Goal: Task Accomplishment & Management: Complete application form

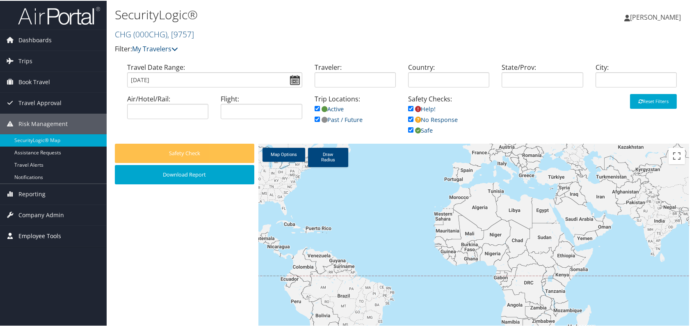
click at [34, 215] on span "Company Admin" at bounding box center [41, 214] width 46 height 21
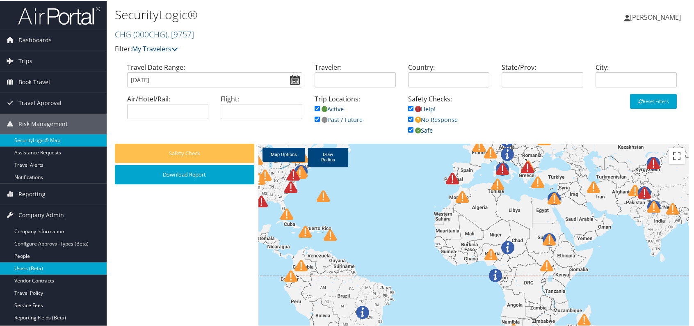
click at [44, 268] on link "Users (Beta)" at bounding box center [53, 267] width 107 height 12
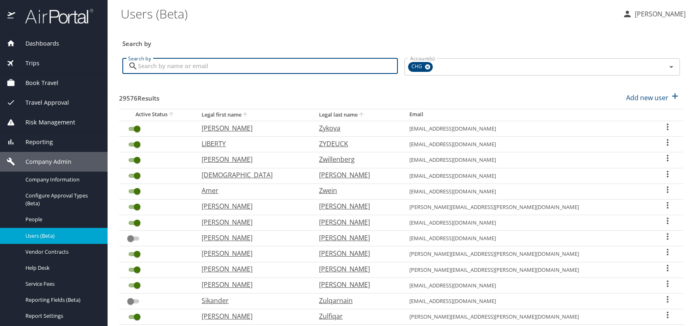
paste input "drharnek.singh@gmail.com"
type input "drharnek.singh@gmail.com"
checkbox input "false"
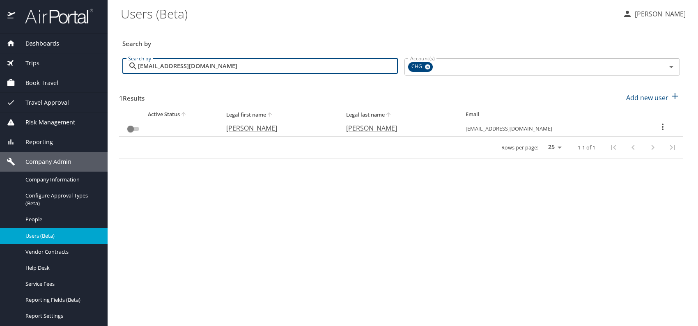
type input "drharnek.singh@gmail.com"
click at [248, 128] on p "Harnek" at bounding box center [277, 128] width 103 height 10
select select "US"
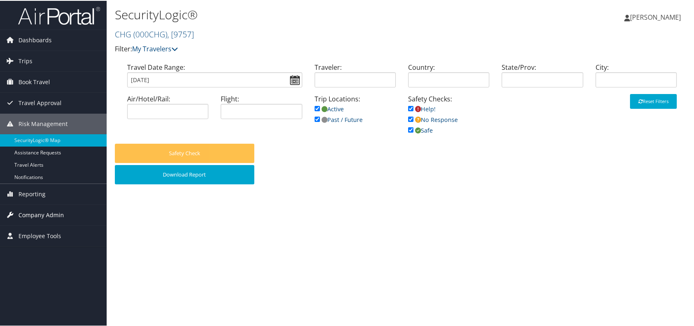
click at [35, 208] on span "Company Admin" at bounding box center [41, 214] width 46 height 21
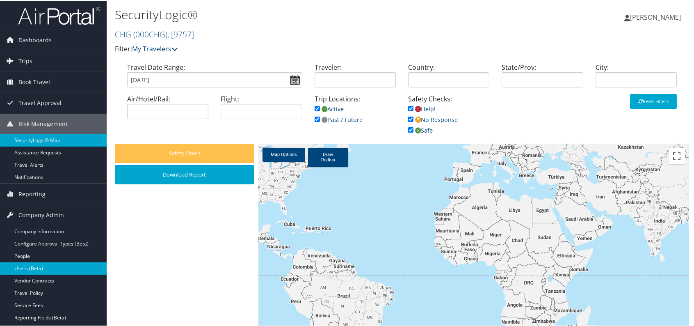
click at [44, 266] on link "Users (Beta)" at bounding box center [53, 267] width 107 height 12
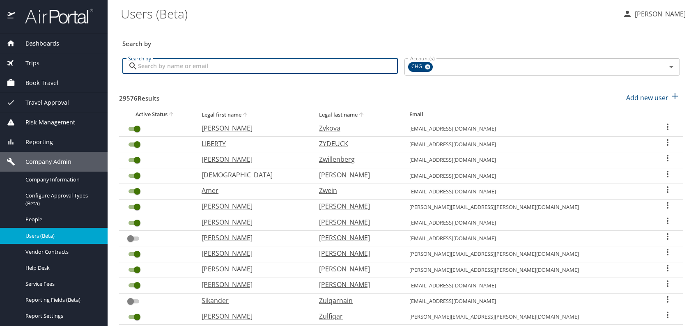
paste input "[EMAIL_ADDRESS][DOMAIN_NAME]"
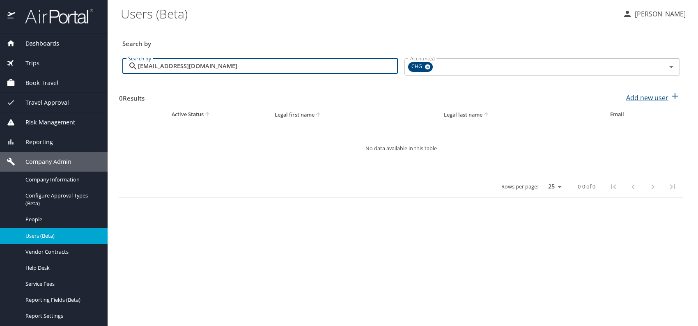
type input "[EMAIL_ADDRESS][DOMAIN_NAME]"
click at [638, 98] on p "Add new user" at bounding box center [647, 98] width 42 height 10
select select "US"
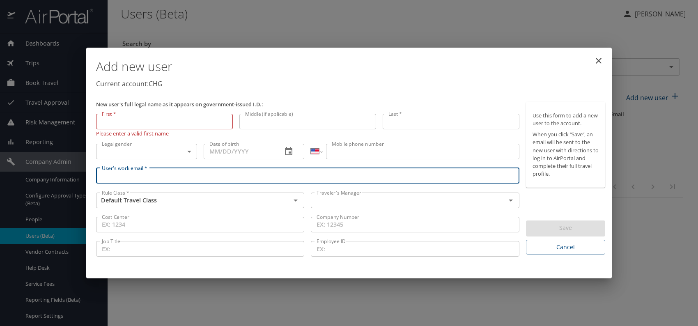
paste input "[EMAIL_ADDRESS][DOMAIN_NAME]"
type input "[EMAIL_ADDRESS][DOMAIN_NAME]"
click at [359, 199] on input "text" at bounding box center [402, 200] width 179 height 11
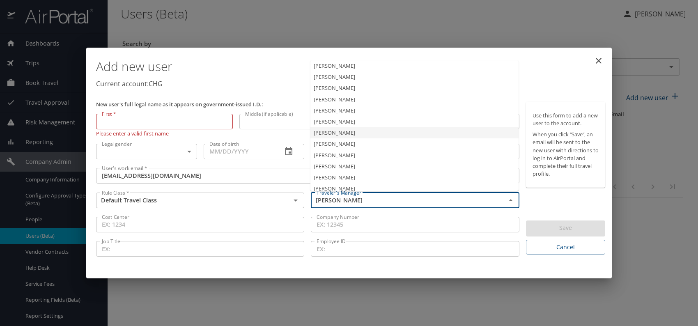
click at [341, 131] on li "[PERSON_NAME]" at bounding box center [414, 132] width 208 height 11
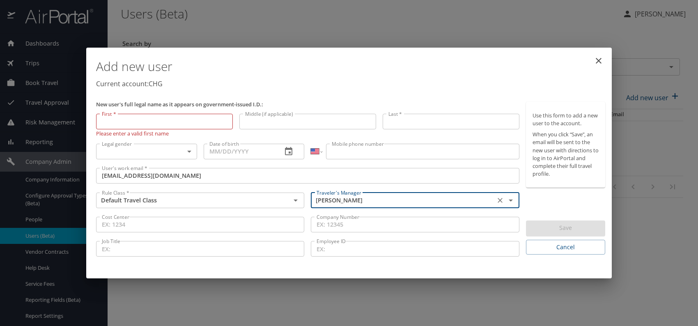
type input "[PERSON_NAME]"
click at [183, 148] on body "Dashboards AirPortal 360™ Manager My Travel Dashboard Trips Airtinerary® Lookup…" at bounding box center [349, 163] width 698 height 326
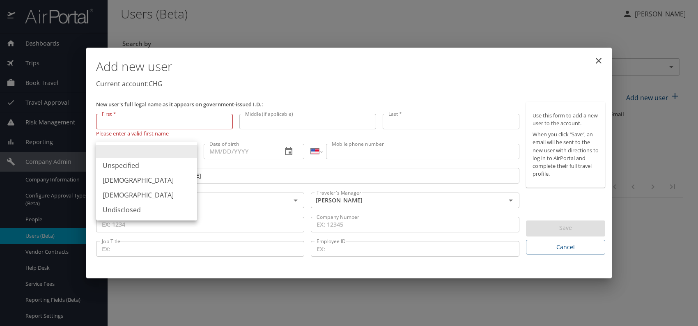
click at [120, 196] on li "[DEMOGRAPHIC_DATA]" at bounding box center [146, 195] width 101 height 15
type input "[DEMOGRAPHIC_DATA]"
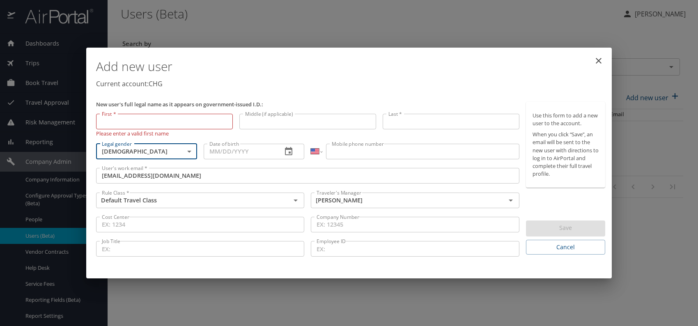
click at [252, 149] on input "Date of birth" at bounding box center [240, 152] width 72 height 16
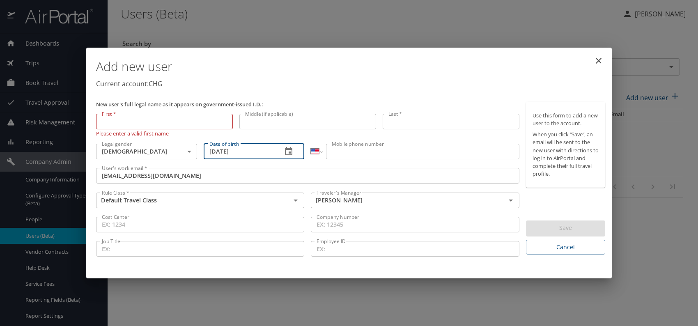
type input "[DATE]"
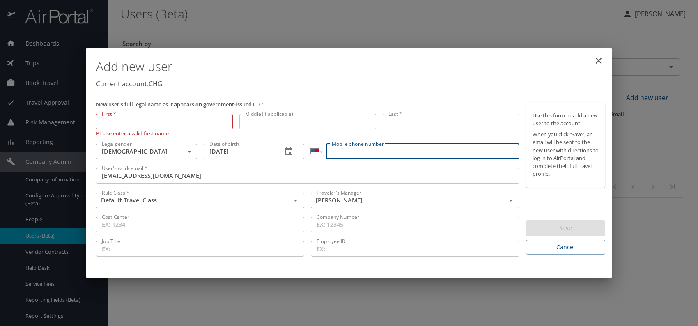
paste input "[PHONE_NUMBER]"
type input "[PHONE_NUMBER]"
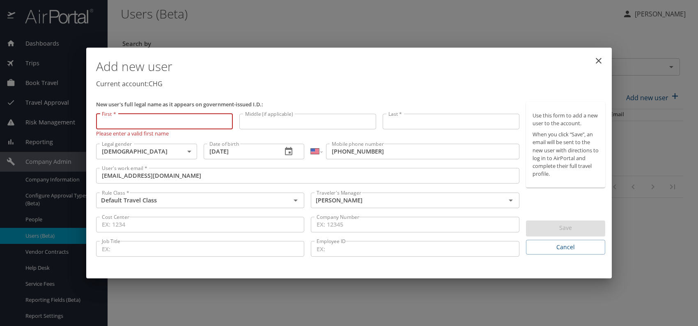
paste input "[PERSON_NAME]"
drag, startPoint x: 124, startPoint y: 119, endPoint x: 192, endPoint y: 119, distance: 68.1
click at [192, 119] on input "[PERSON_NAME]" at bounding box center [164, 122] width 137 height 16
drag, startPoint x: 192, startPoint y: 121, endPoint x: 145, endPoint y: 123, distance: 47.6
click at [192, 122] on input "[PERSON_NAME]" at bounding box center [164, 122] width 137 height 16
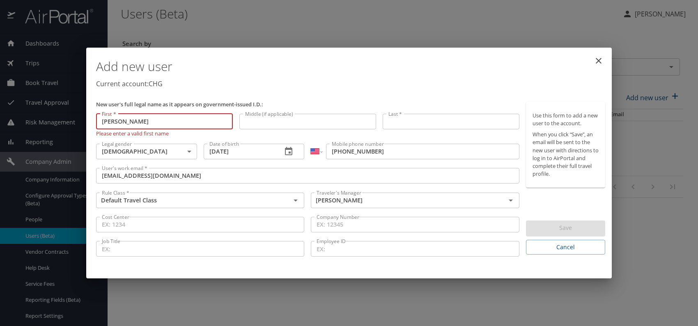
click at [126, 123] on input "[PERSON_NAME]" at bounding box center [164, 122] width 137 height 16
drag, startPoint x: 126, startPoint y: 122, endPoint x: 170, endPoint y: 122, distance: 44.3
click at [170, 122] on input "[PERSON_NAME]" at bounding box center [164, 122] width 137 height 16
type input "[PERSON_NAME]"
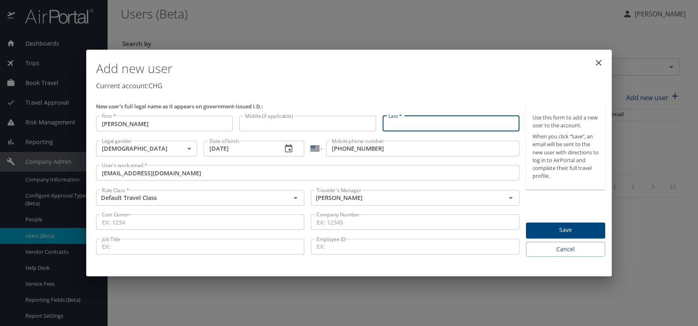
paste input "[PERSON_NAME]"
click at [413, 123] on input "[PERSON_NAME]" at bounding box center [450, 124] width 137 height 16
type input "Stripland"
click at [416, 86] on p "Current account: CHG" at bounding box center [350, 86] width 509 height 10
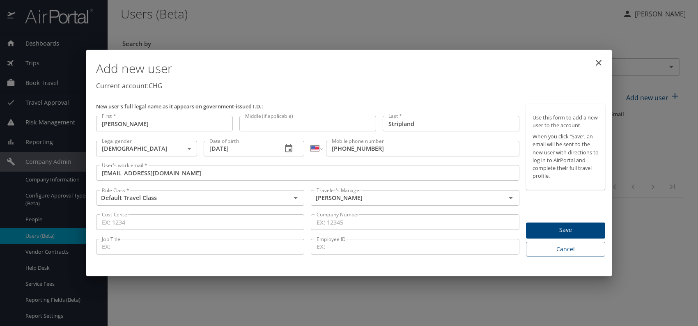
click at [567, 228] on span "Save" at bounding box center [565, 230] width 66 height 10
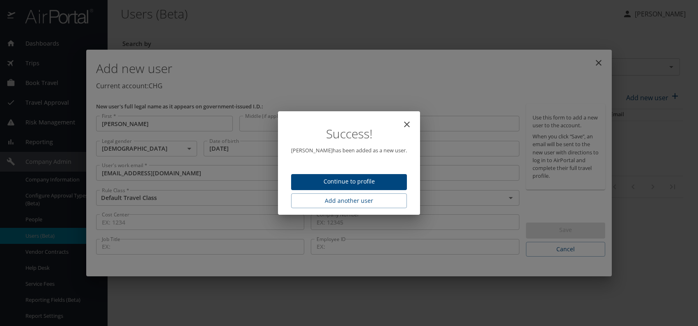
click at [363, 181] on span "Continue to profile" at bounding box center [348, 181] width 103 height 10
select select "US"
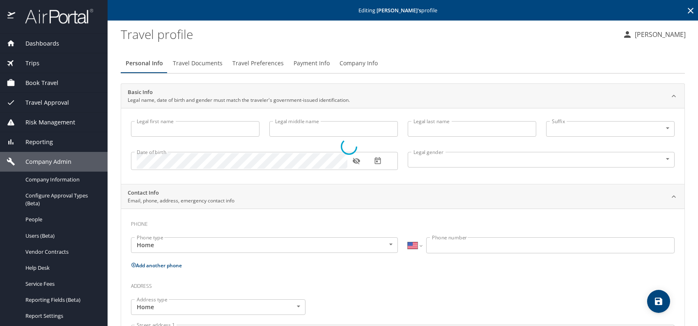
type input "[PERSON_NAME]"
type input "Stripland"
type input "[DEMOGRAPHIC_DATA]"
select select "US"
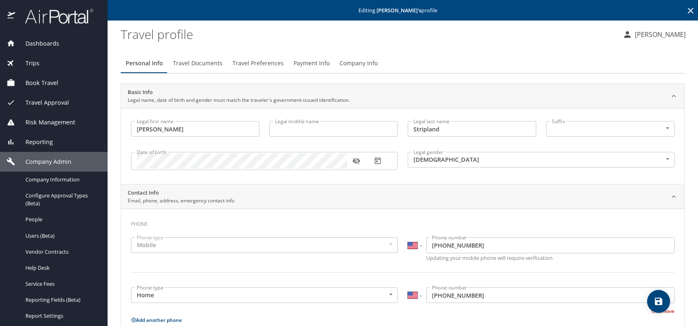
click at [255, 63] on span "Travel Preferences" at bounding box center [257, 63] width 51 height 10
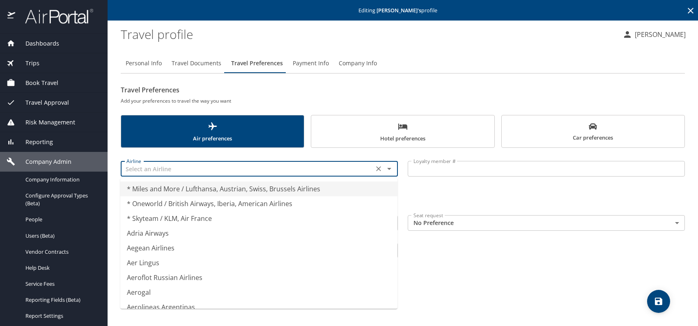
click at [159, 167] on input "text" at bounding box center [247, 168] width 248 height 11
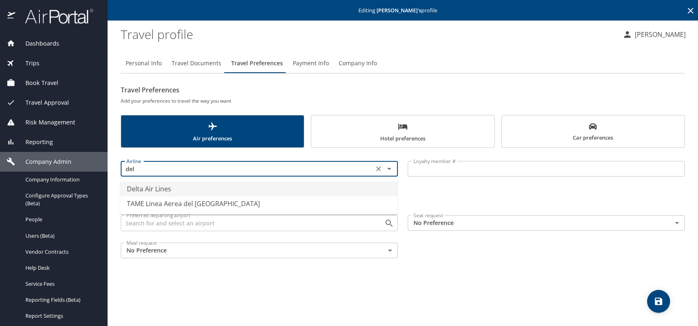
click at [160, 187] on li "Delta Air Lines" at bounding box center [258, 188] width 277 height 15
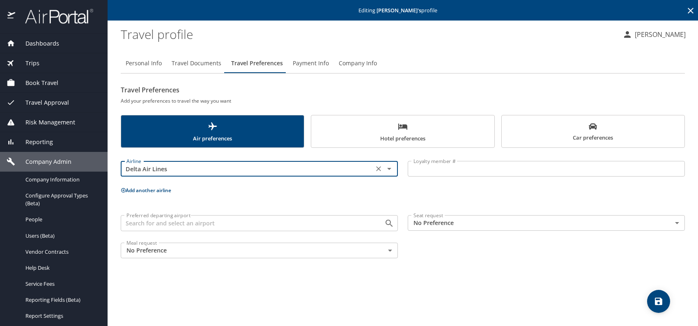
type input "Delta Air Lines"
click at [479, 224] on body "Dashboards AirPortal 360™ Manager My Travel Dashboard Trips Airtinerary® Lookup…" at bounding box center [349, 163] width 698 height 326
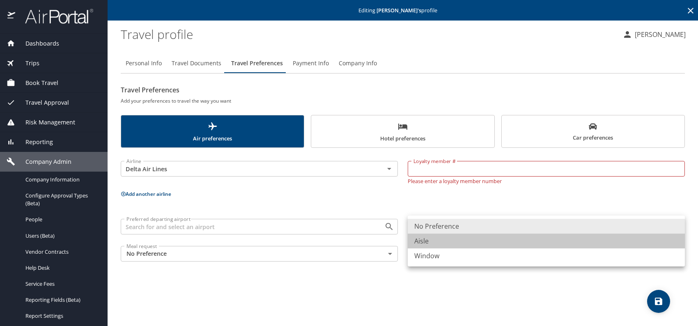
click at [428, 239] on li "Aisle" at bounding box center [545, 240] width 277 height 15
type input "Aisle"
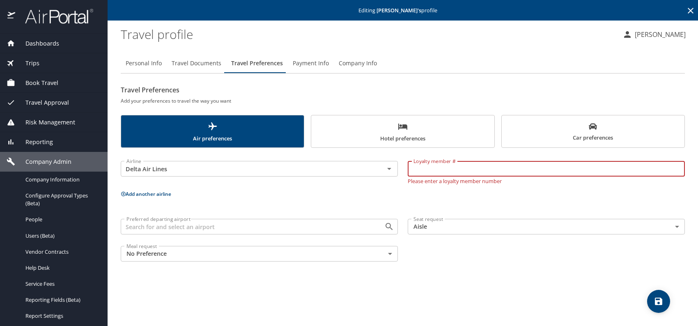
paste input "9783807861"
type input "9783807861"
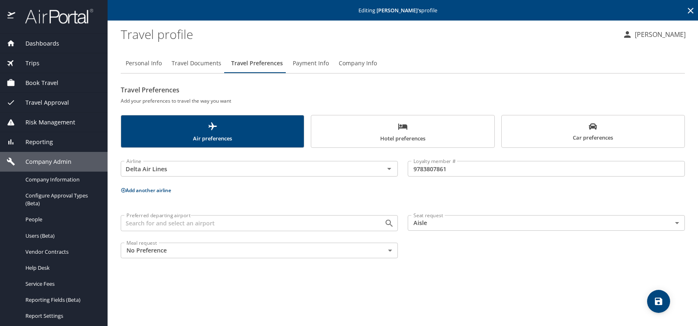
click at [577, 139] on span "Car preferences" at bounding box center [592, 132] width 173 height 20
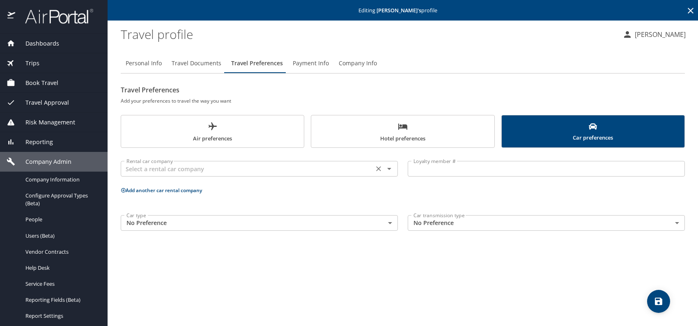
click at [312, 166] on input "text" at bounding box center [247, 168] width 248 height 11
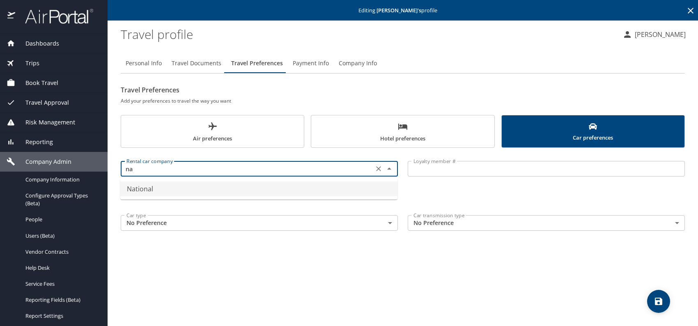
click at [185, 190] on li "National" at bounding box center [258, 188] width 277 height 15
type input "National"
drag, startPoint x: 443, startPoint y: 171, endPoint x: 449, endPoint y: 170, distance: 6.6
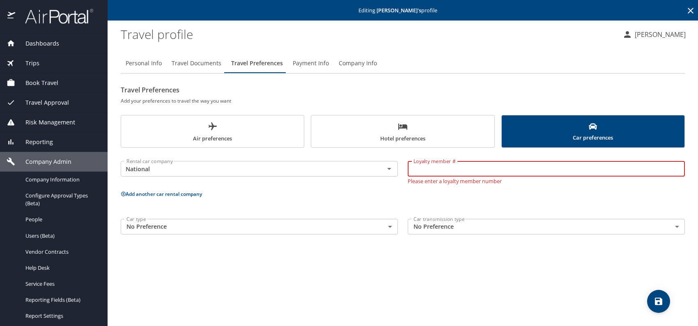
paste input "540626793"
type input "540626793"
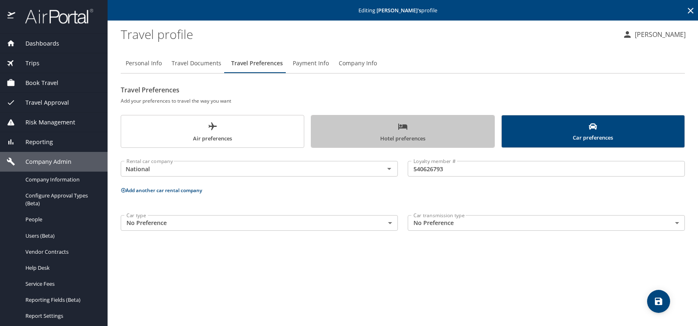
drag, startPoint x: 349, startPoint y: 129, endPoint x: 315, endPoint y: 151, distance: 40.3
click at [348, 129] on span "Hotel preferences" at bounding box center [402, 132] width 173 height 22
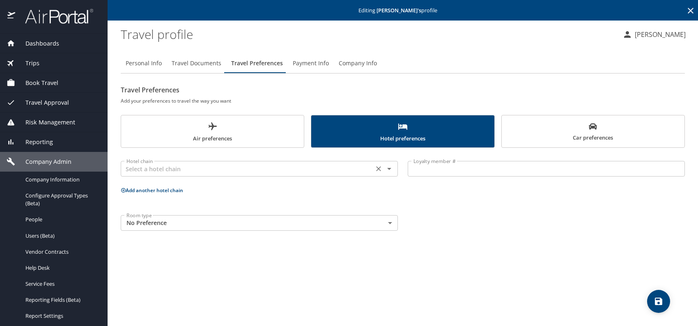
click at [224, 169] on input "text" at bounding box center [247, 168] width 248 height 11
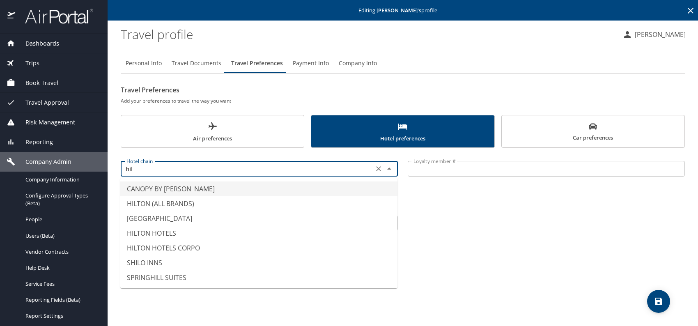
click at [175, 204] on li "HILTON (ALL BRANDS)" at bounding box center [258, 203] width 277 height 15
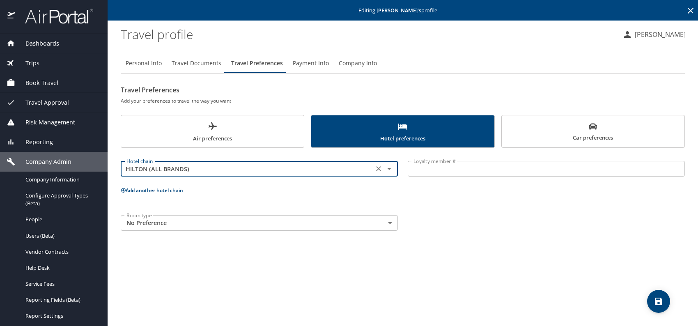
type input "HILTON (ALL BRANDS)"
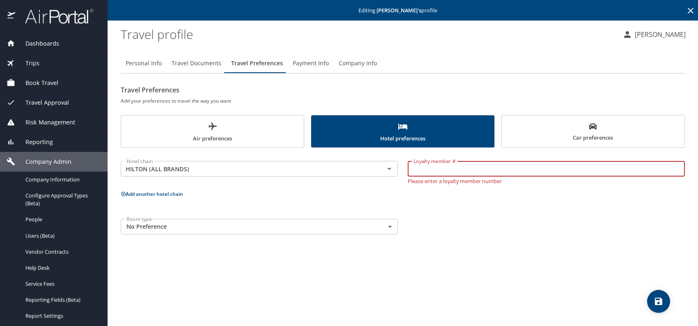
paste input "2569642099"
type input "2569642099"
click at [497, 203] on div "Hotel chain HILTON (ALL BRANDS) Hotel chain Loyalty member # 2569642099 Loyalty…" at bounding box center [403, 196] width 564 height 87
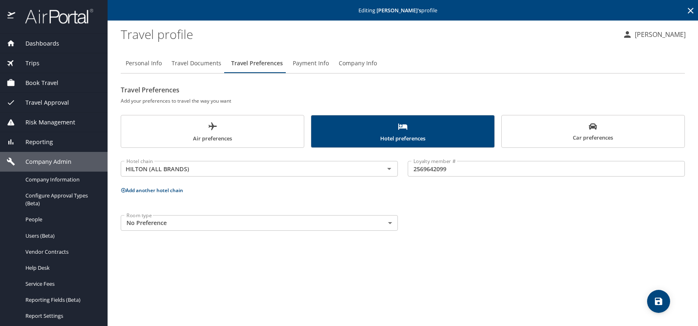
click at [540, 242] on div "Personal Info Travel Documents Travel Preferences Payment Info Company Info Tra…" at bounding box center [403, 186] width 564 height 279
click at [658, 297] on icon "save" at bounding box center [658, 301] width 10 height 10
click at [655, 302] on icon "save" at bounding box center [657, 300] width 7 height 7
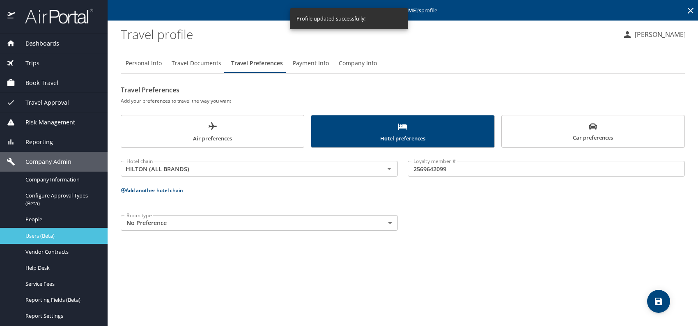
click at [32, 236] on span "Users (Beta)" at bounding box center [61, 236] width 72 height 8
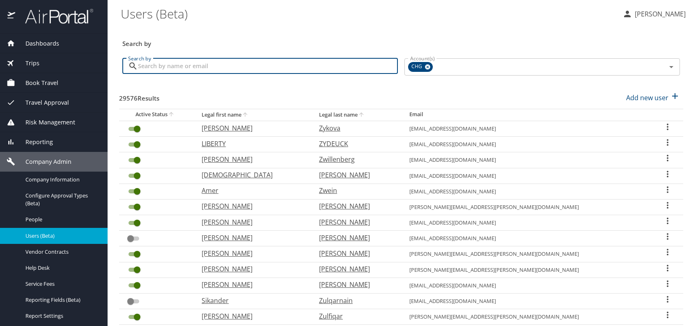
paste input "[EMAIL_ADDRESS][PERSON_NAME][DOMAIN_NAME]"
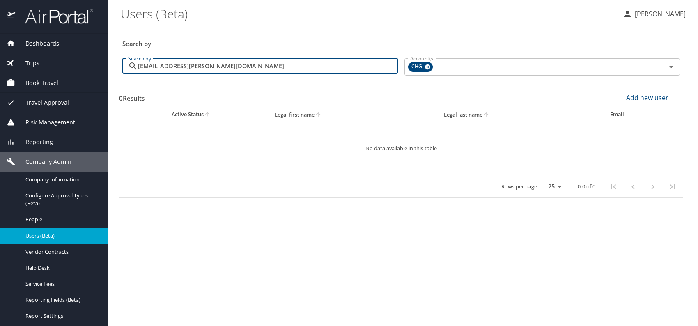
type input "[EMAIL_ADDRESS][PERSON_NAME][DOMAIN_NAME]"
click at [649, 98] on p "Add new user" at bounding box center [647, 98] width 42 height 10
select select "US"
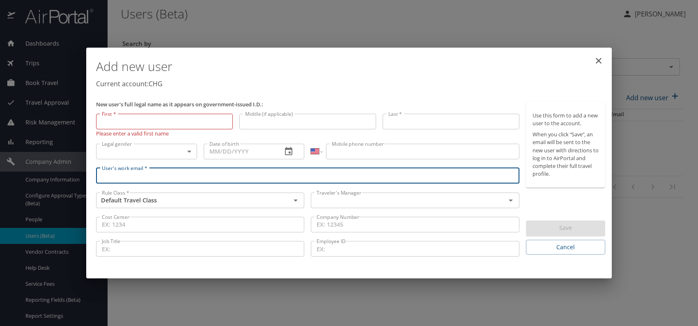
paste input "[EMAIL_ADDRESS][PERSON_NAME][DOMAIN_NAME]"
type input "[EMAIL_ADDRESS][PERSON_NAME][DOMAIN_NAME]"
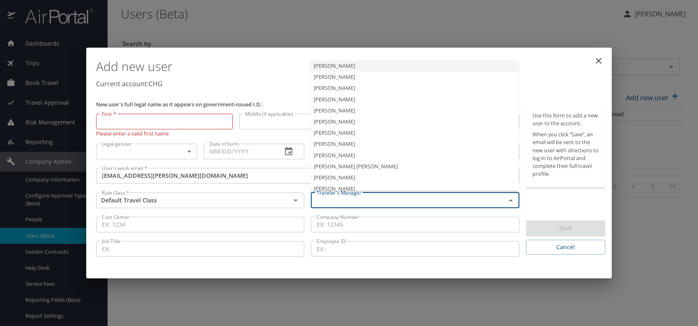
click at [371, 198] on input "text" at bounding box center [402, 200] width 179 height 11
click at [339, 127] on li "[PERSON_NAME]" at bounding box center [414, 132] width 208 height 11
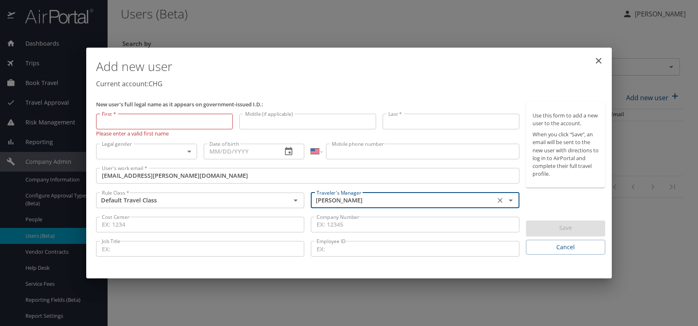
type input "[PERSON_NAME]"
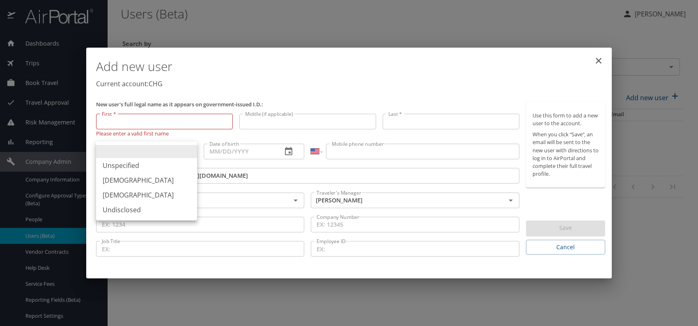
click at [186, 148] on body "Dashboards AirPortal 360™ Manager My Travel Dashboard Trips Airtinerary® Lookup…" at bounding box center [349, 163] width 698 height 326
click at [114, 192] on li "[DEMOGRAPHIC_DATA]" at bounding box center [146, 195] width 101 height 15
type input "[DEMOGRAPHIC_DATA]"
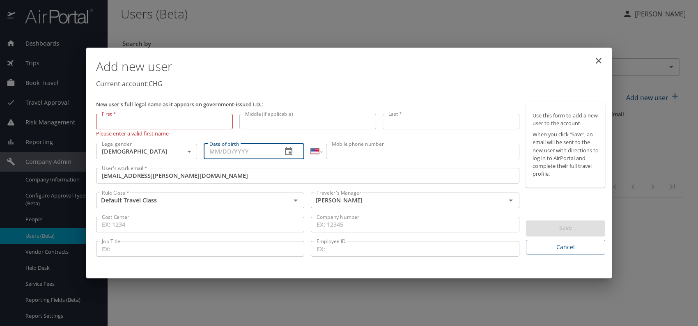
click at [227, 151] on input "Date of birth" at bounding box center [240, 152] width 72 height 16
type input "[DATE]"
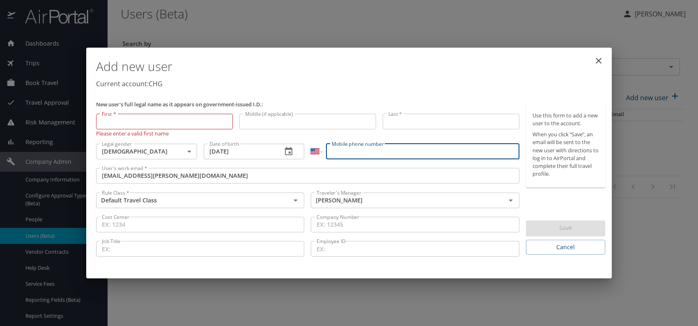
paste input "[PHONE_NUMBER]"
type input "[PHONE_NUMBER]"
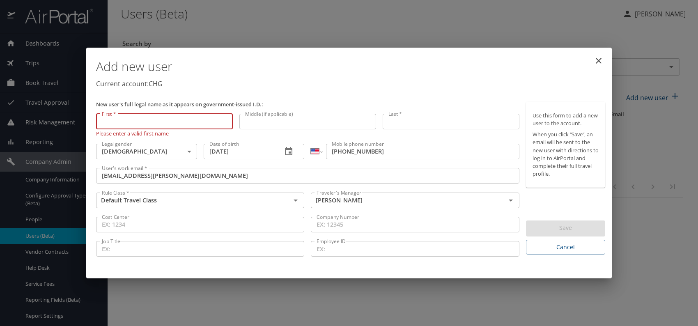
paste input "[PERSON_NAME]"
drag, startPoint x: 120, startPoint y: 120, endPoint x: 186, endPoint y: 121, distance: 65.7
click at [185, 121] on input "[PERSON_NAME]" at bounding box center [164, 122] width 137 height 16
type input "Alyssa"
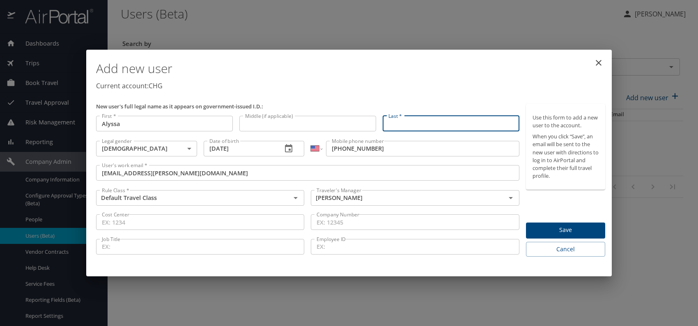
paste input "[PERSON_NAME]"
click at [409, 125] on input "[PERSON_NAME]" at bounding box center [450, 124] width 137 height 16
type input "[PERSON_NAME]"
click at [442, 85] on p "Current account: CHG" at bounding box center [350, 86] width 509 height 10
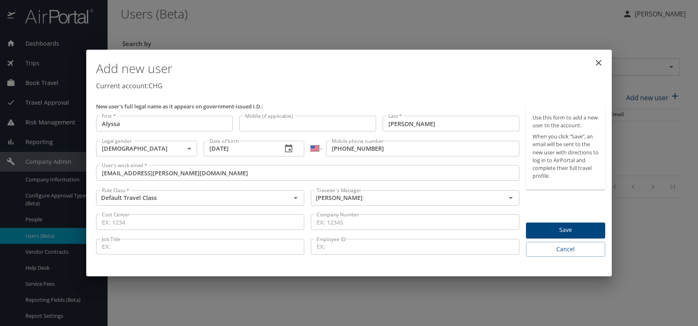
click at [556, 228] on span "Save" at bounding box center [565, 230] width 66 height 10
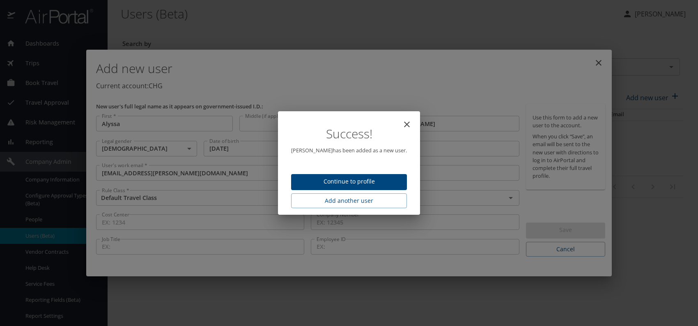
click at [367, 177] on span "Continue to profile" at bounding box center [348, 181] width 103 height 10
select select "US"
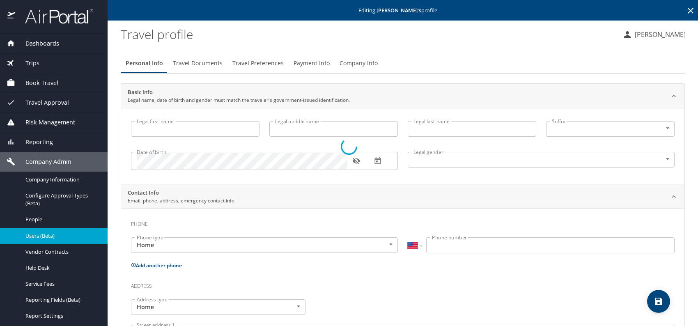
type input "Alyssa"
type input "[PERSON_NAME]"
type input "[DEMOGRAPHIC_DATA]"
select select "US"
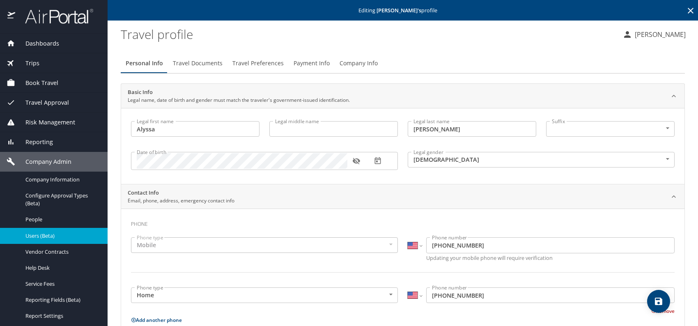
click at [274, 65] on span "Travel Preferences" at bounding box center [257, 63] width 51 height 10
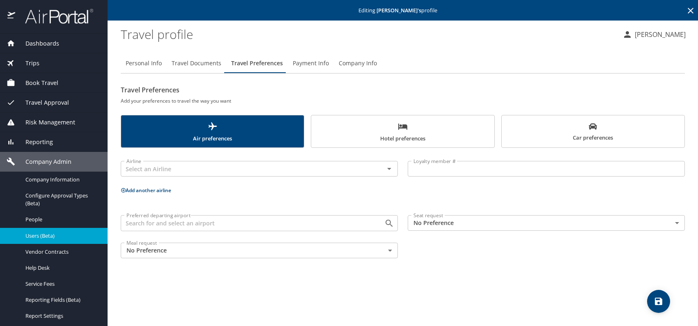
click at [615, 131] on span "Car preferences" at bounding box center [592, 132] width 173 height 20
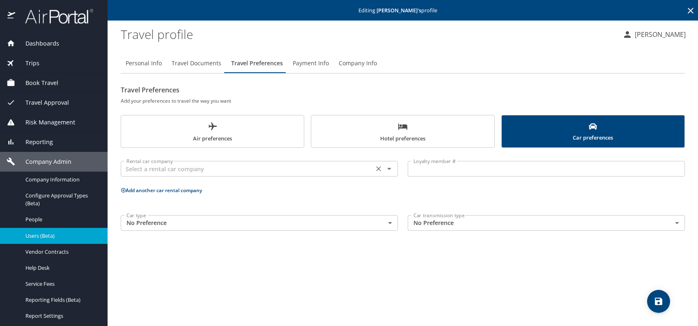
click at [257, 165] on input "text" at bounding box center [247, 168] width 248 height 11
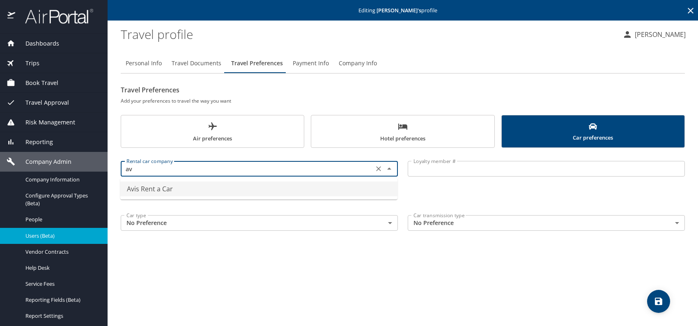
drag, startPoint x: 181, startPoint y: 190, endPoint x: 290, endPoint y: 187, distance: 108.8
click at [181, 189] on li "Avis Rent a Car" at bounding box center [258, 188] width 277 height 15
type input "Avis Rent a Car"
drag, startPoint x: 446, startPoint y: 169, endPoint x: 451, endPoint y: 168, distance: 4.7
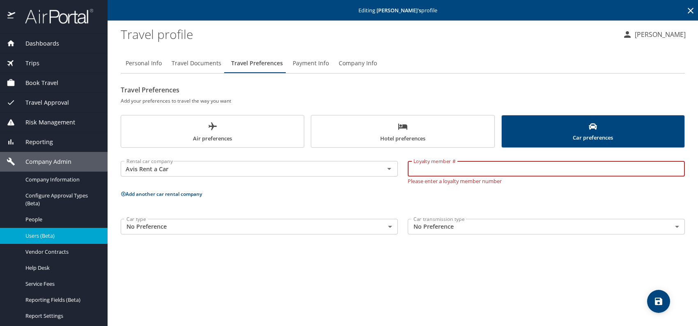
paste input "4XJ16G"
type input "4XJ16G"
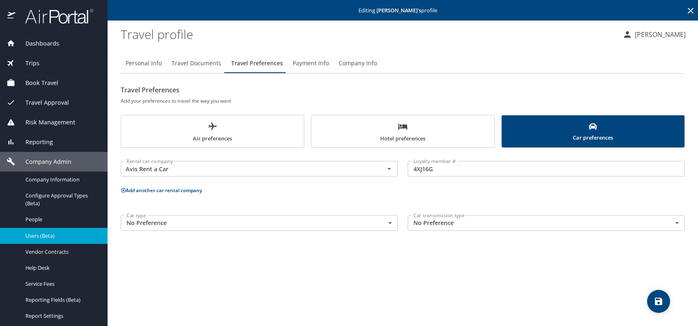
click at [149, 188] on button "Add another car rental company" at bounding box center [161, 190] width 81 height 7
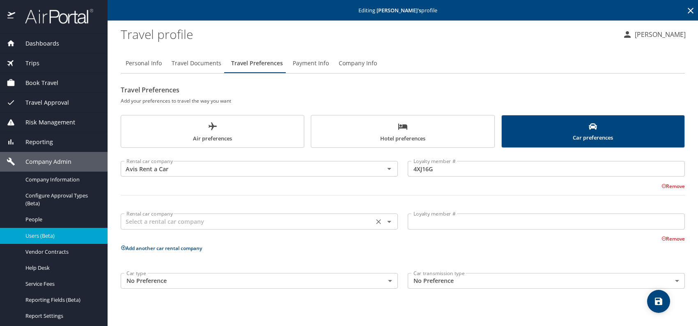
click at [144, 222] on input "text" at bounding box center [247, 221] width 248 height 11
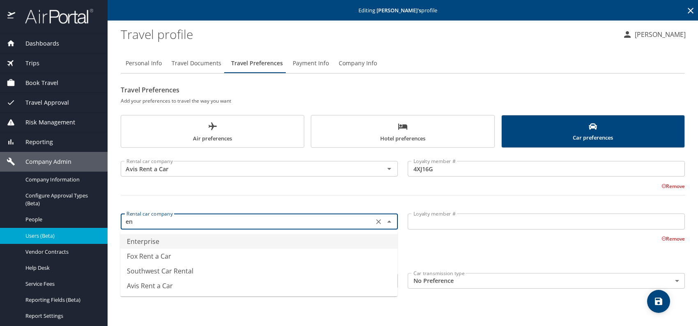
drag, startPoint x: 149, startPoint y: 237, endPoint x: 164, endPoint y: 238, distance: 15.2
click at [149, 238] on li "Enterprise" at bounding box center [258, 241] width 277 height 15
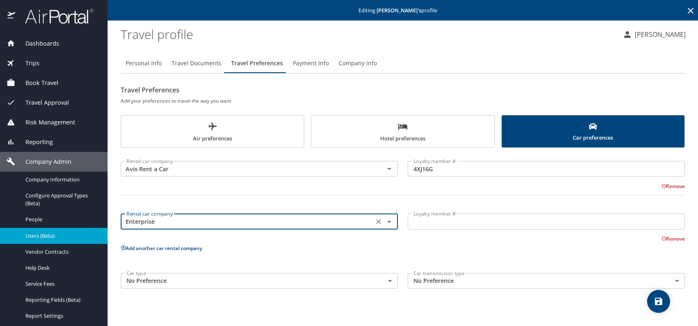
type input "Enterprise"
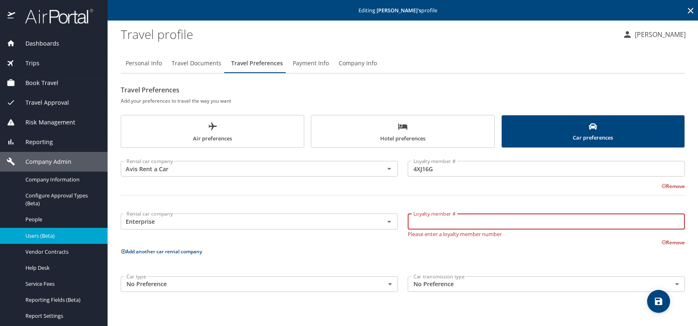
paste input "96RX9JC"
type input "96RX9JC"
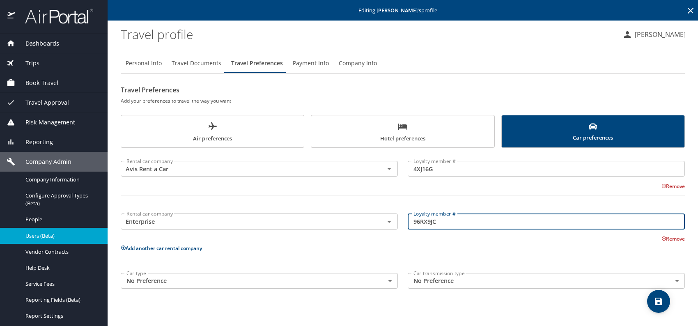
click at [154, 247] on button "Add another car rental company" at bounding box center [161, 248] width 81 height 7
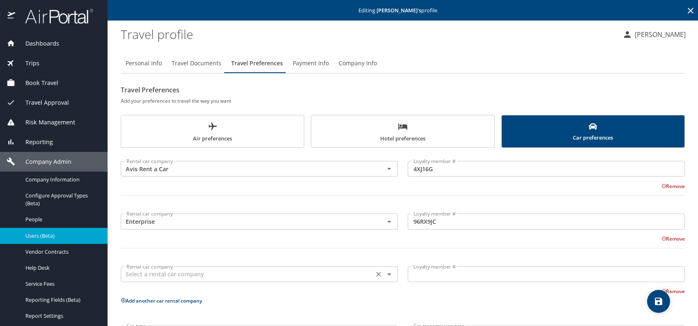
click at [172, 277] on input "text" at bounding box center [247, 274] width 248 height 11
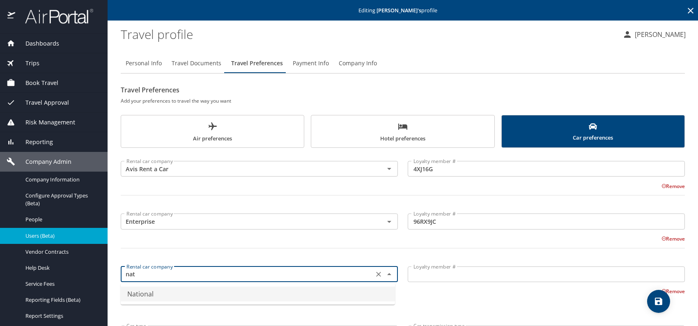
click at [169, 289] on li "National" at bounding box center [258, 293] width 274 height 15
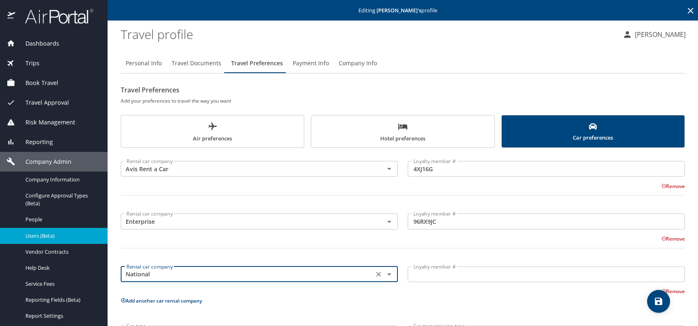
type input "National"
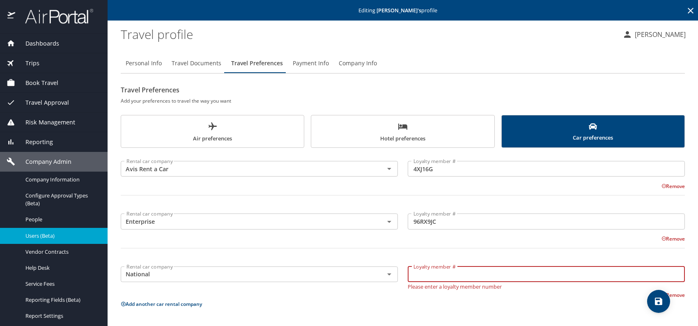
paste input "833039712"
type input "833039712"
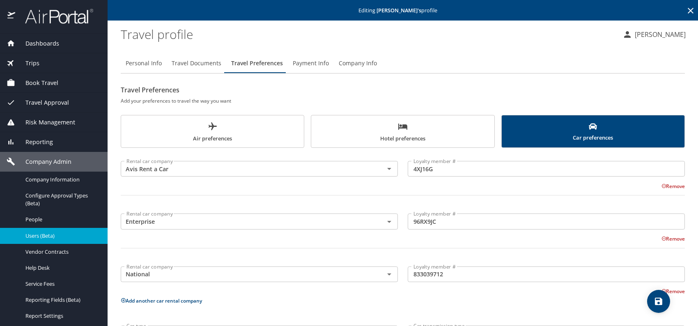
click at [376, 129] on span "Hotel preferences" at bounding box center [402, 132] width 173 height 22
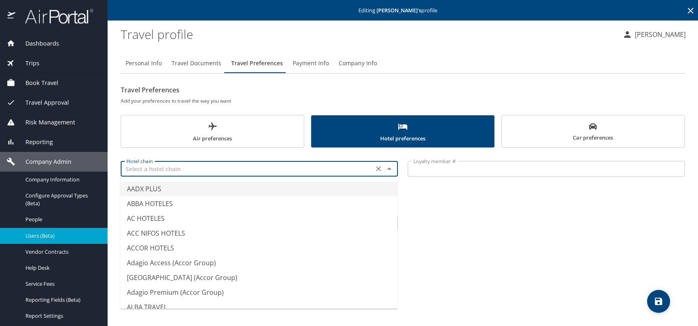
click at [233, 166] on input "text" at bounding box center [247, 168] width 248 height 11
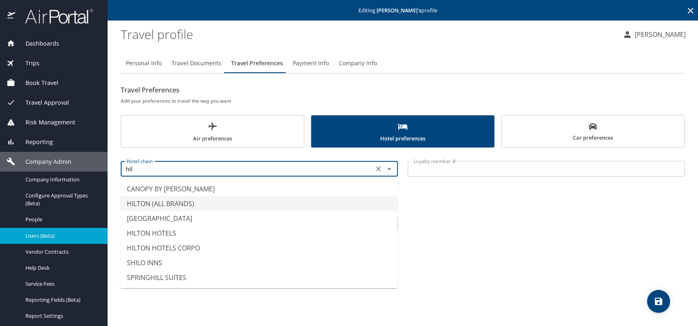
drag, startPoint x: 165, startPoint y: 203, endPoint x: 169, endPoint y: 202, distance: 4.9
click at [164, 203] on li "HILTON (ALL BRANDS)" at bounding box center [258, 203] width 277 height 15
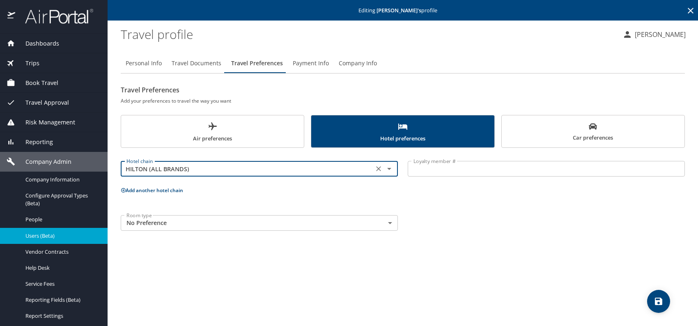
type input "HILTON (ALL BRANDS)"
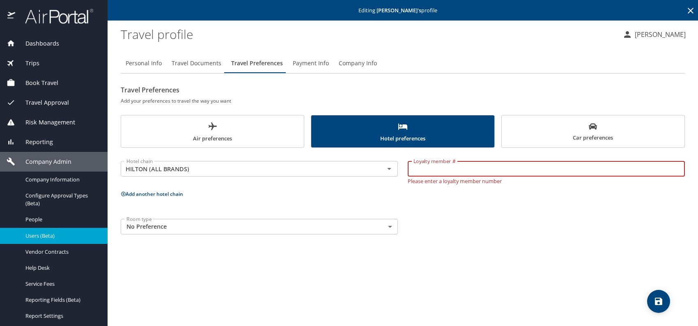
paste input "730158323"
type input "730158323"
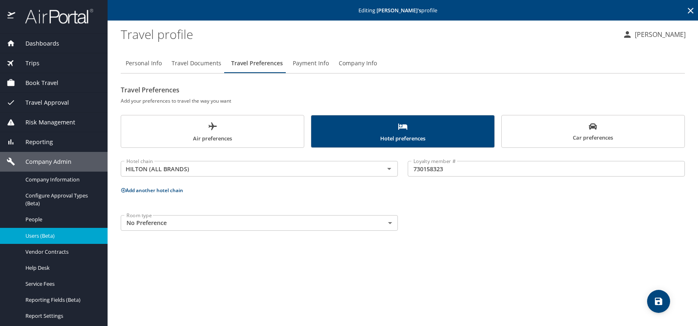
click at [153, 190] on button "Add another hotel chain" at bounding box center [152, 190] width 62 height 7
click at [184, 222] on input "text" at bounding box center [247, 221] width 248 height 11
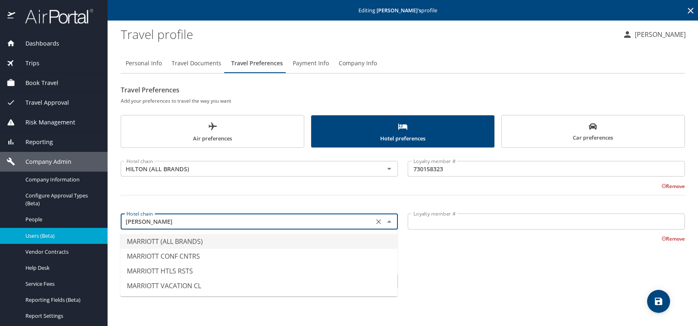
drag, startPoint x: 198, startPoint y: 242, endPoint x: 227, endPoint y: 239, distance: 28.9
click at [203, 241] on li "MARRIOTT (ALL BRANDS)" at bounding box center [258, 241] width 277 height 15
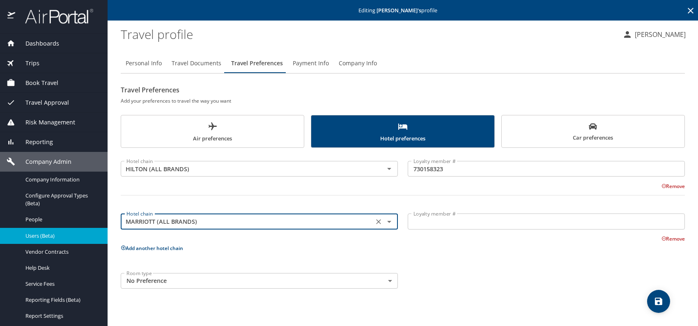
type input "MARRIOTT (ALL BRANDS)"
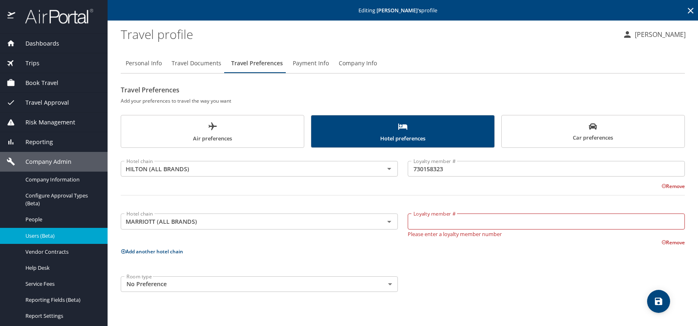
drag, startPoint x: 444, startPoint y: 212, endPoint x: 430, endPoint y: 222, distance: 17.4
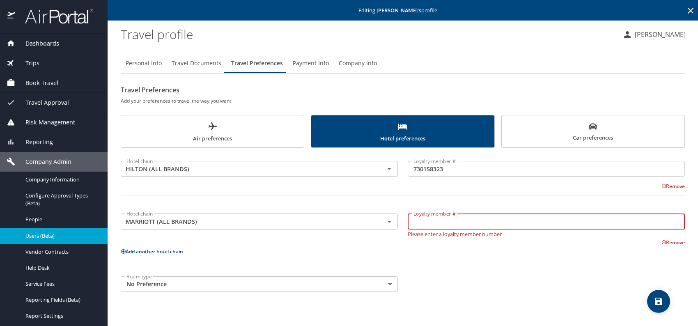
paste input "841496318"
type input "841496318"
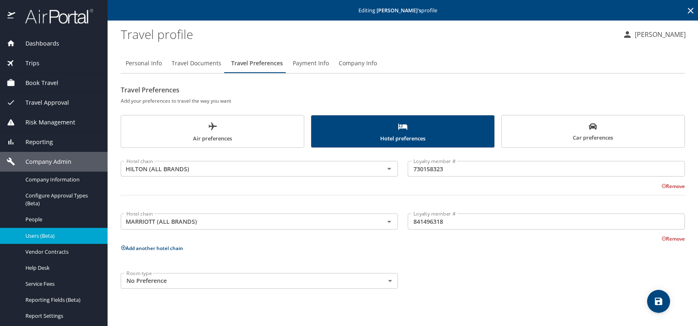
drag, startPoint x: 521, startPoint y: 271, endPoint x: 629, endPoint y: 283, distance: 109.4
click at [523, 272] on div "Room type No Preference NotApplicable Room type" at bounding box center [403, 280] width 574 height 25
click at [655, 298] on icon "save" at bounding box center [657, 300] width 7 height 7
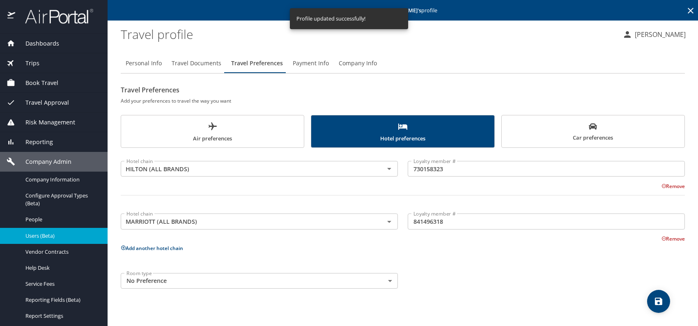
click at [52, 236] on span "Users (Beta)" at bounding box center [61, 236] width 72 height 8
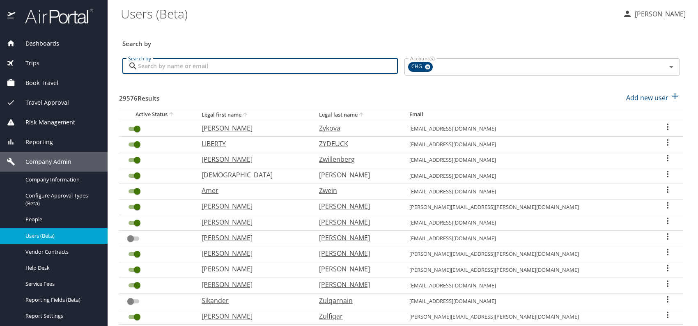
paste input "[EMAIL_ADDRESS][DOMAIN_NAME]"
click at [152, 66] on input "[EMAIL_ADDRESS][DOMAIN_NAME]" at bounding box center [268, 66] width 260 height 16
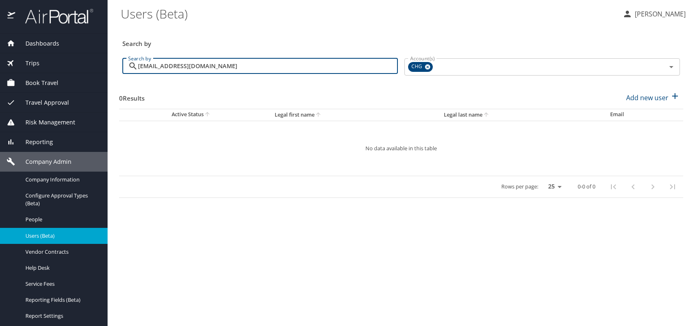
type input "[EMAIL_ADDRESS][DOMAIN_NAME]"
click at [387, 23] on \(Beta\) "Users (Beta)" at bounding box center [368, 13] width 495 height 25
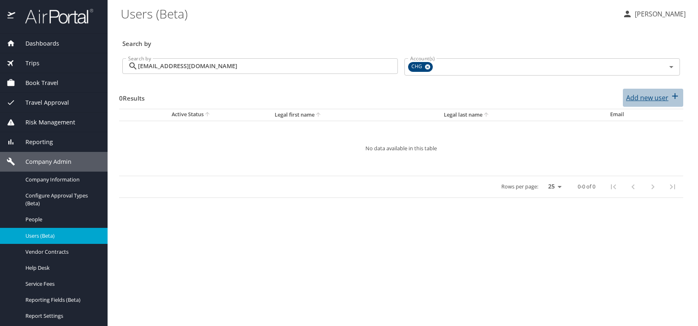
click at [659, 96] on p "Add new user" at bounding box center [647, 98] width 42 height 10
select select "US"
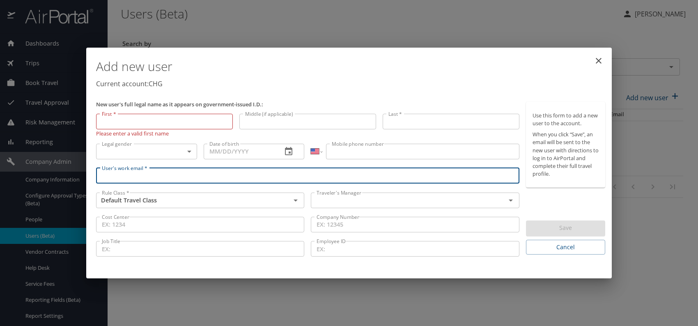
drag, startPoint x: 151, startPoint y: 167, endPoint x: 119, endPoint y: 169, distance: 31.7
click at [119, 169] on input "User's work email *" at bounding box center [307, 176] width 423 height 16
paste input "[EMAIL_ADDRESS][DOMAIN_NAME]"
click at [117, 178] on input "[EMAIL_ADDRESS][DOMAIN_NAME]" at bounding box center [307, 176] width 423 height 16
type input "[EMAIL_ADDRESS][DOMAIN_NAME]"
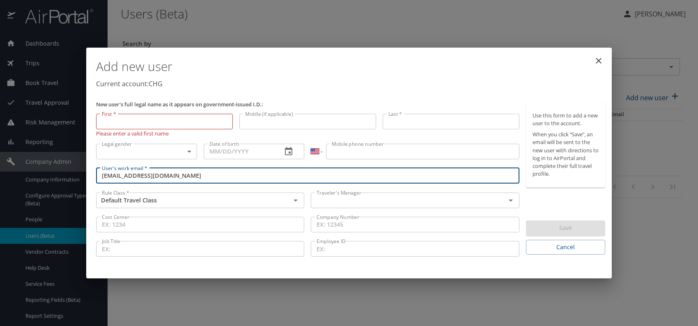
click at [349, 201] on input "text" at bounding box center [402, 200] width 179 height 11
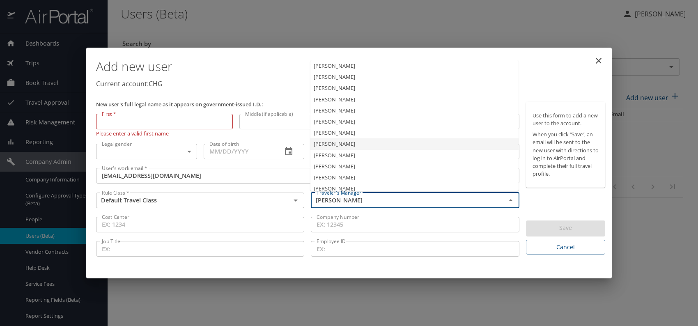
click at [339, 134] on li "[PERSON_NAME]" at bounding box center [414, 132] width 208 height 11
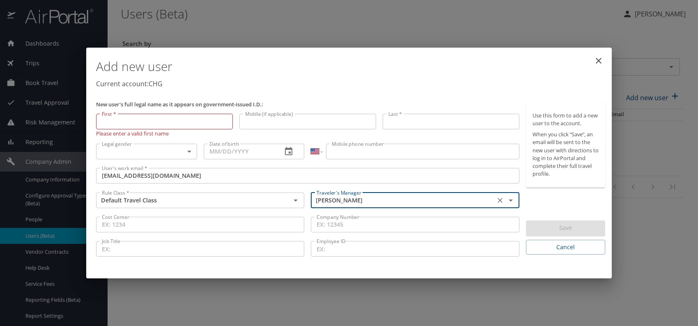
type input "[PERSON_NAME]"
click at [180, 151] on body "Dashboards AirPortal 360™ Manager My Travel Dashboard Trips Airtinerary® Lookup…" at bounding box center [349, 163] width 698 height 326
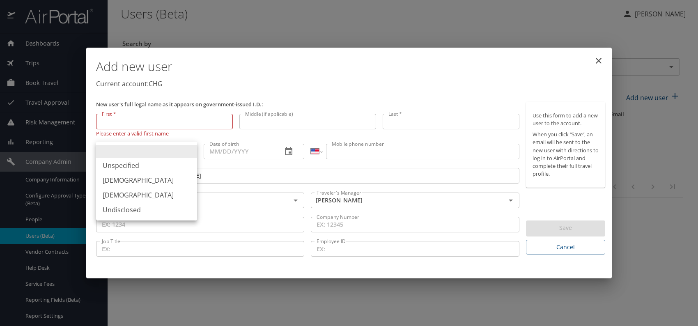
click at [121, 193] on li "[DEMOGRAPHIC_DATA]" at bounding box center [146, 195] width 101 height 15
type input "[DEMOGRAPHIC_DATA]"
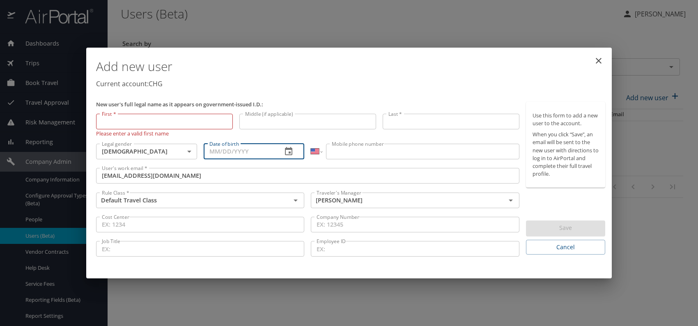
click at [235, 154] on input "Date of birth" at bounding box center [240, 152] width 72 height 16
type input "[DATE]"
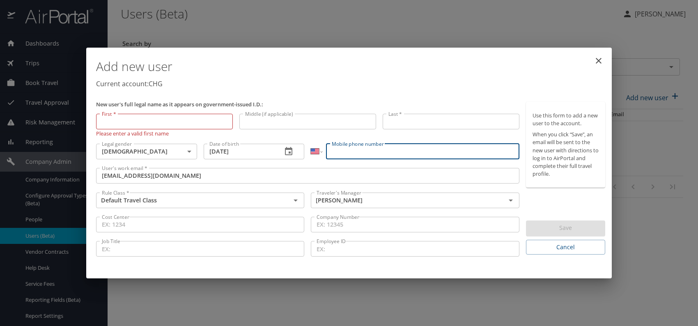
paste input "[PHONE_NUMBER]"
type input "[PHONE_NUMBER]"
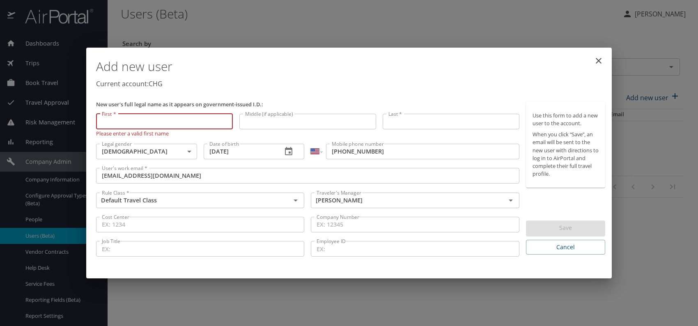
paste input "[PERSON_NAME]"
drag, startPoint x: 120, startPoint y: 120, endPoint x: 178, endPoint y: 119, distance: 57.9
click at [178, 119] on input "[PERSON_NAME]" at bounding box center [164, 122] width 137 height 16
type input "[PERSON_NAME]"
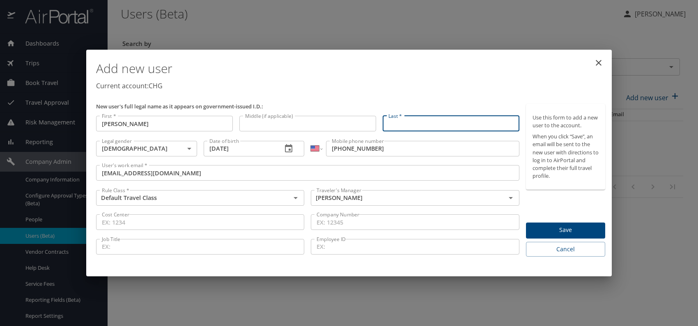
paste input "[PERSON_NAME]"
click at [408, 120] on input "[PERSON_NAME]" at bounding box center [450, 124] width 137 height 16
type input "Garg"
click at [470, 77] on h1 "Add new user" at bounding box center [350, 68] width 509 height 25
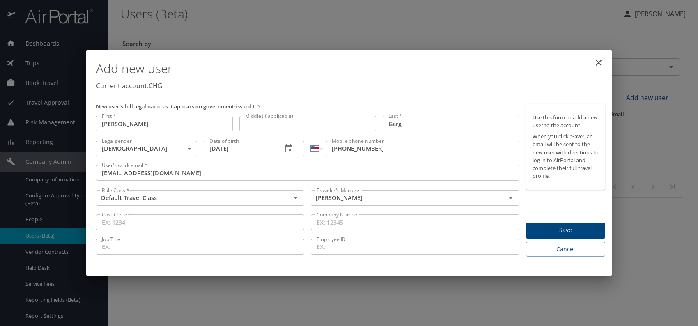
click at [551, 226] on span "Save" at bounding box center [565, 230] width 66 height 10
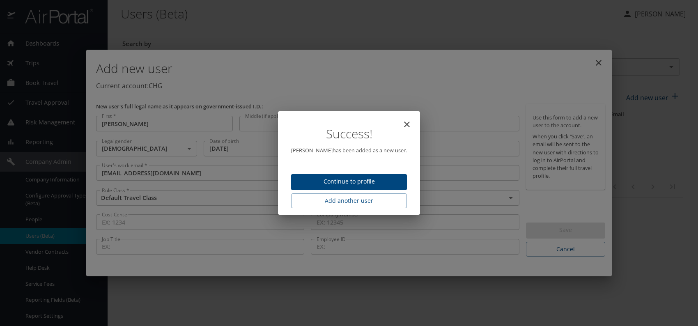
click at [343, 181] on span "Continue to profile" at bounding box center [348, 181] width 103 height 10
select select "US"
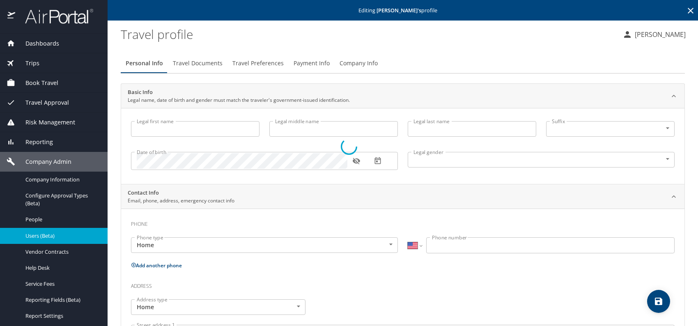
type input "[PERSON_NAME]"
type input "Garg"
type input "[DEMOGRAPHIC_DATA]"
select select "US"
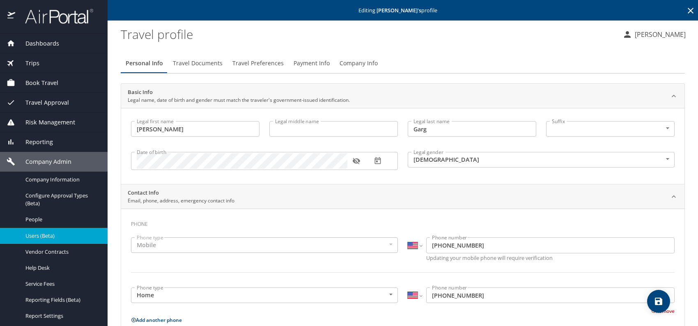
click at [255, 61] on span "Travel Preferences" at bounding box center [257, 63] width 51 height 10
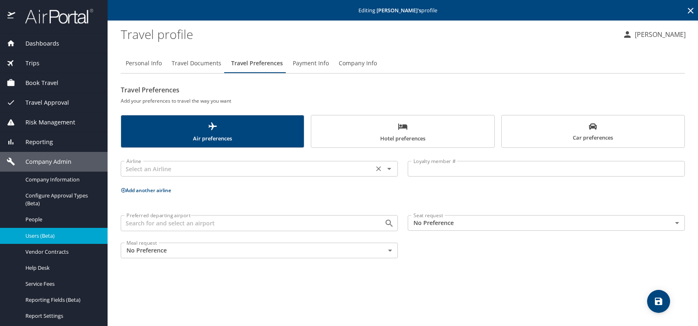
click at [181, 168] on input "text" at bounding box center [247, 168] width 248 height 11
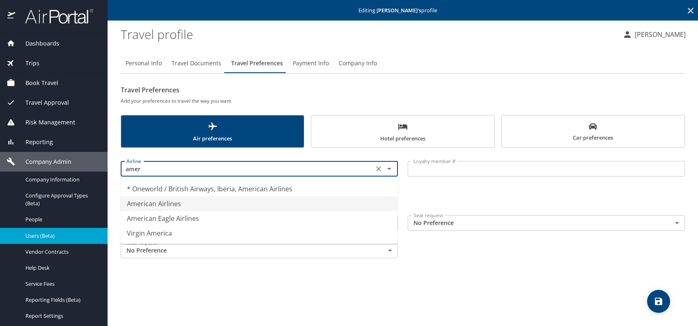
drag, startPoint x: 169, startPoint y: 205, endPoint x: 174, endPoint y: 205, distance: 4.9
click at [169, 206] on li "American Airlines" at bounding box center [258, 203] width 277 height 15
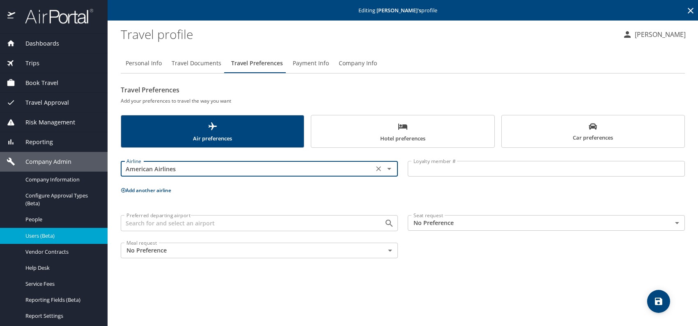
type input "American Airlines"
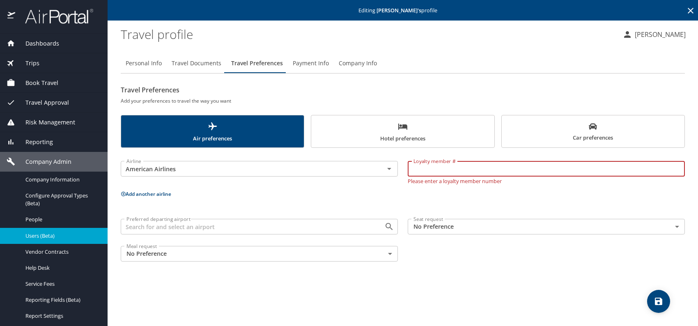
paste input "9DF05Y4"
type input "9DF05Y4"
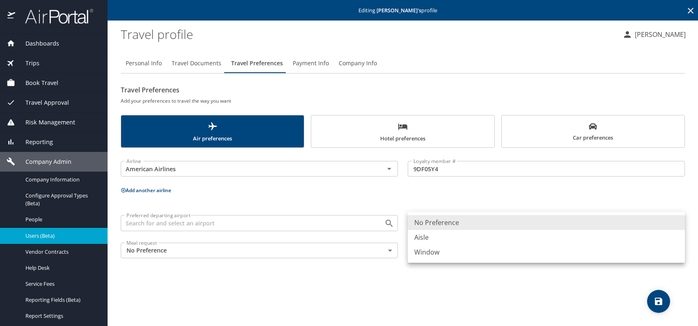
click at [448, 222] on body "Dashboards AirPortal 360™ Manager My Travel Dashboard Trips Airtinerary® Lookup…" at bounding box center [349, 163] width 698 height 326
click at [444, 250] on li "Window" at bounding box center [545, 252] width 277 height 15
type input "Window"
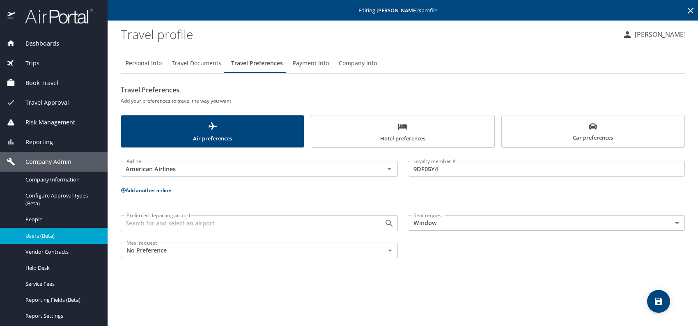
click at [158, 190] on button "Add another airline" at bounding box center [146, 190] width 50 height 7
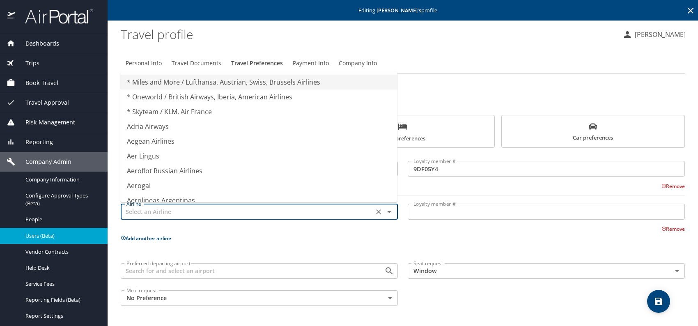
click at [129, 208] on input "text" at bounding box center [247, 211] width 248 height 11
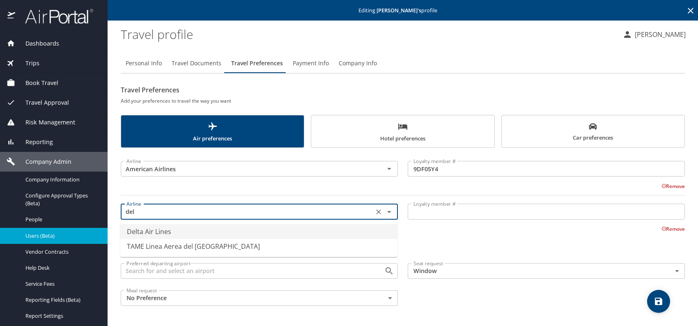
drag, startPoint x: 164, startPoint y: 233, endPoint x: 277, endPoint y: 233, distance: 112.4
click at [165, 233] on li "Delta Air Lines" at bounding box center [258, 231] width 277 height 15
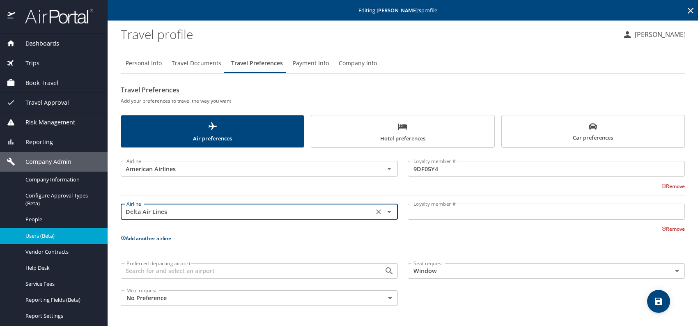
type input "Delta Air Lines"
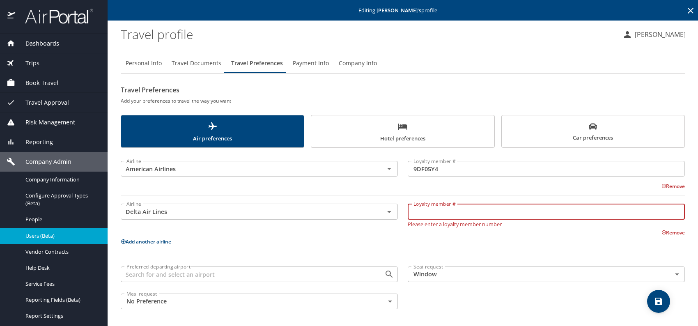
paste input "9917920341"
type input "9917920341"
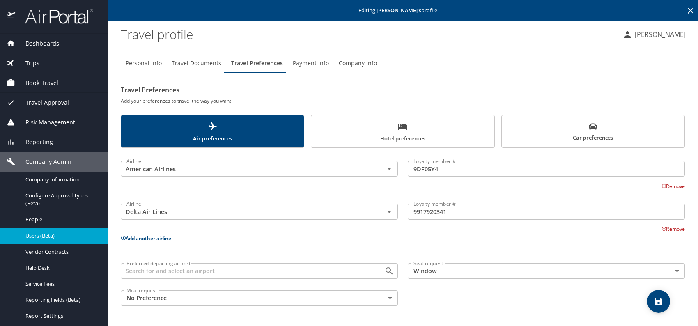
click at [154, 236] on button "Add another airline" at bounding box center [146, 238] width 50 height 7
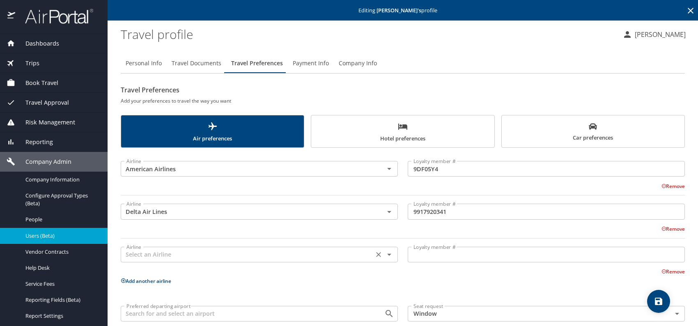
click at [150, 256] on input "text" at bounding box center [247, 254] width 248 height 11
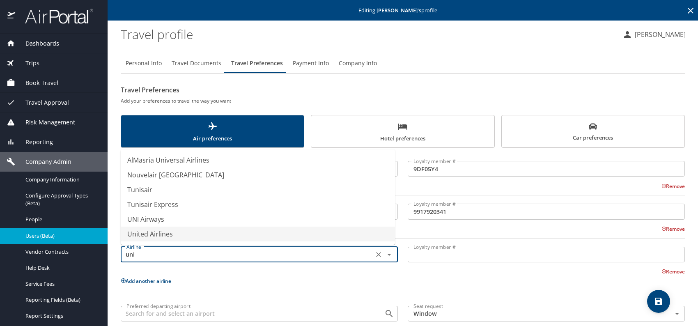
drag, startPoint x: 169, startPoint y: 233, endPoint x: 336, endPoint y: 247, distance: 167.2
click at [172, 233] on li "United Airlines" at bounding box center [258, 233] width 274 height 15
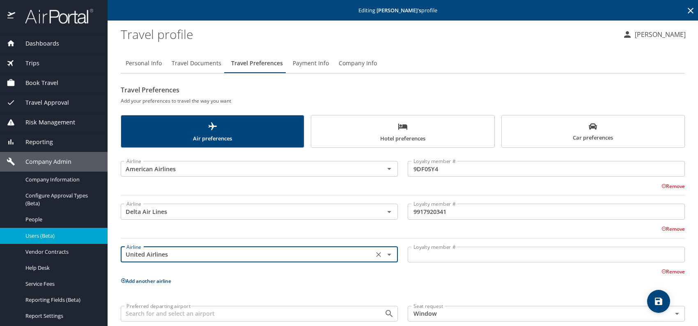
type input "United Airlines"
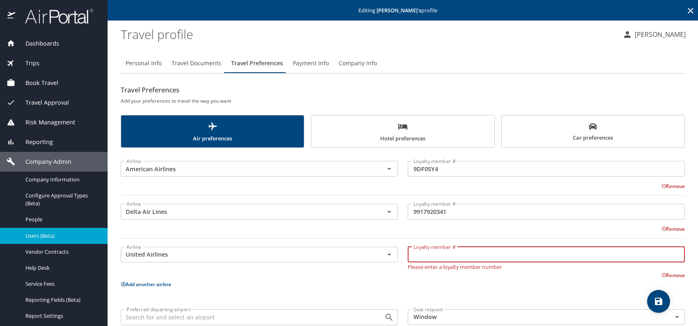
paste input "SDQ02399"
type input "SDQ02399"
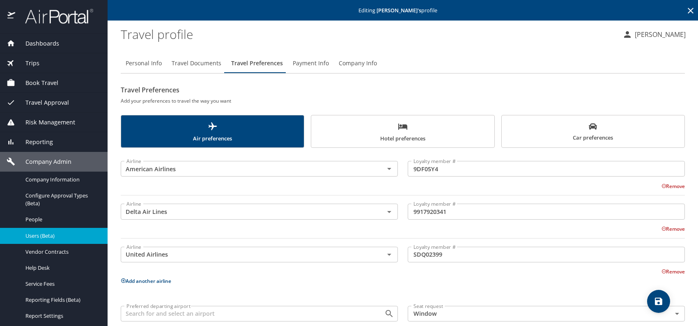
click at [448, 135] on span "Hotel preferences" at bounding box center [402, 132] width 173 height 22
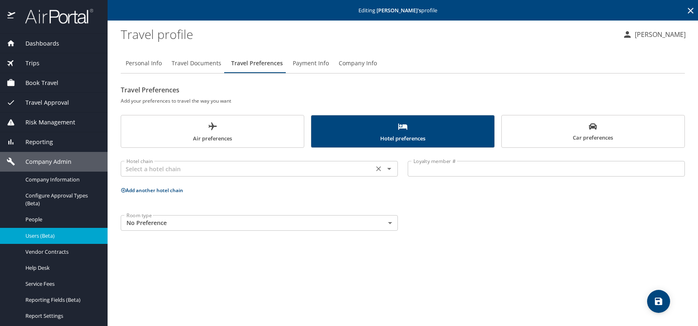
click at [294, 168] on input "text" at bounding box center [247, 168] width 248 height 11
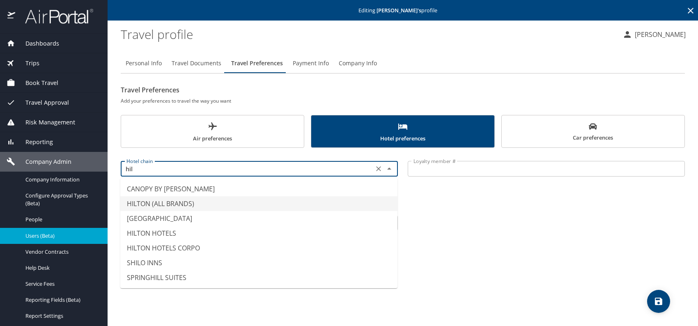
drag, startPoint x: 200, startPoint y: 200, endPoint x: 204, endPoint y: 198, distance: 5.0
click at [200, 199] on li "HILTON (ALL BRANDS)" at bounding box center [258, 203] width 277 height 15
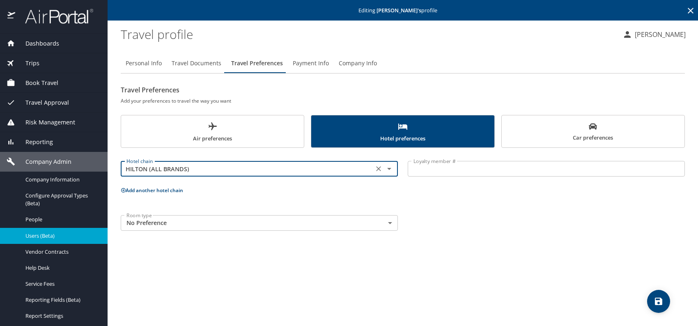
type input "HILTON (ALL BRANDS)"
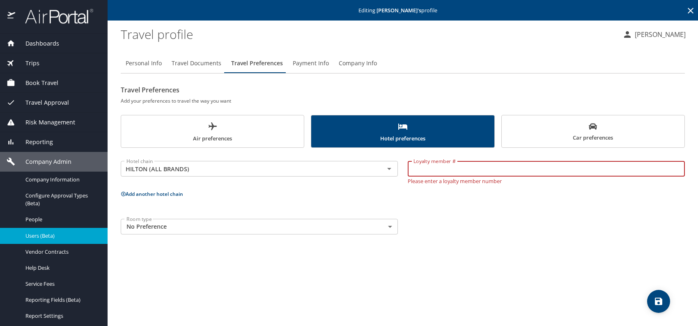
paste input "1306408392"
type input "1306408392"
click at [529, 214] on div "Room type No Preference NotApplicable Room type" at bounding box center [403, 226] width 574 height 25
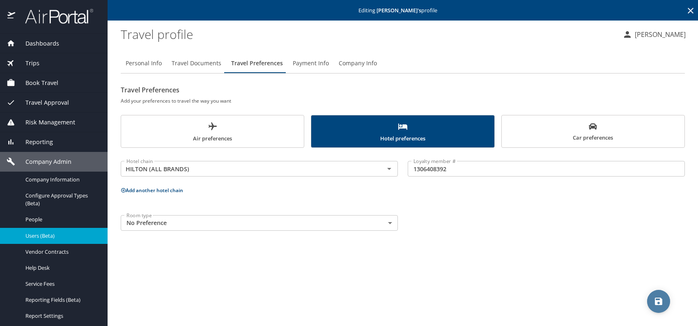
click at [657, 295] on button "save" at bounding box center [658, 301] width 23 height 23
